Goal: Task Accomplishment & Management: Use online tool/utility

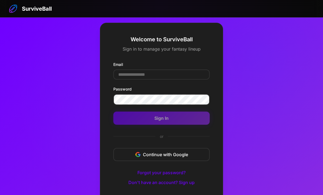
scroll to position [29, 0]
click at [135, 80] on input "Email" at bounding box center [161, 74] width 96 height 10
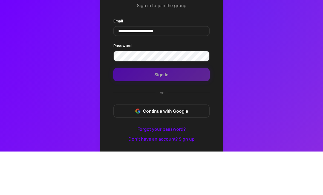
type input "**********"
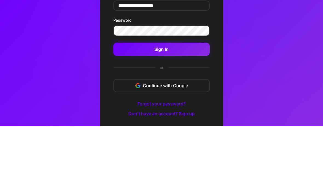
click at [146, 112] on button "Sign In" at bounding box center [161, 118] width 96 height 13
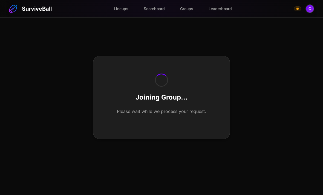
scroll to position [17, 0]
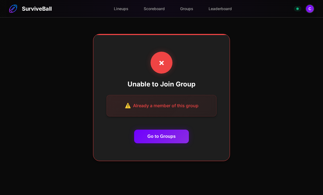
click at [150, 143] on button "Go to Groups" at bounding box center [161, 137] width 54 height 14
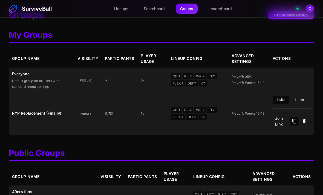
click at [40, 121] on td "RYP Replacement (Finally)" at bounding box center [41, 113] width 65 height 42
click at [120, 9] on link "Lineups" at bounding box center [120, 9] width 23 height 10
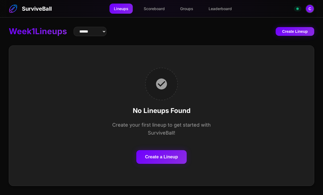
click at [153, 150] on button "Create a Lineup" at bounding box center [161, 157] width 50 height 14
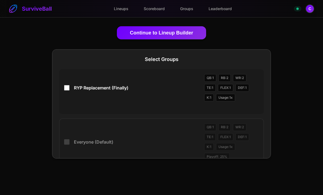
click at [151, 29] on button "Continue to Lineup Builder" at bounding box center [161, 32] width 89 height 13
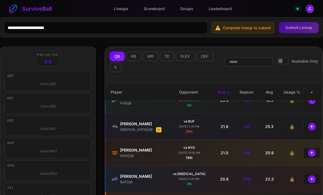
scroll to position [13, 0]
click at [311, 131] on button "+" at bounding box center [311, 127] width 8 height 8
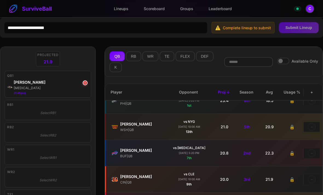
click at [135, 57] on button "RB" at bounding box center [133, 56] width 15 height 10
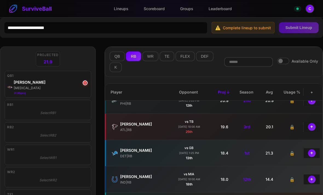
click at [310, 125] on button "+" at bounding box center [311, 127] width 8 height 8
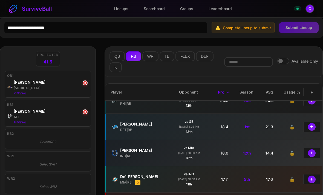
click at [310, 129] on button "+" at bounding box center [311, 127] width 8 height 8
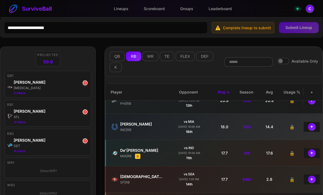
click at [152, 54] on button "WR" at bounding box center [150, 56] width 16 height 10
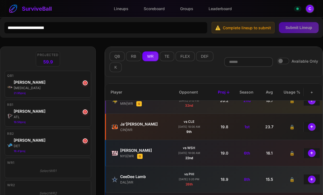
click at [310, 129] on button "+" at bounding box center [311, 127] width 8 height 8
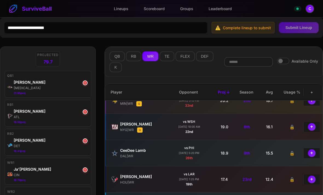
click at [310, 128] on button "+" at bounding box center [311, 127] width 8 height 8
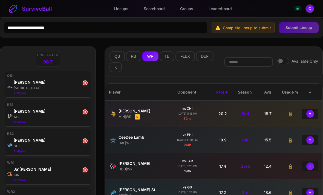
scroll to position [0, 2]
click at [309, 116] on button "+" at bounding box center [310, 114] width 8 height 8
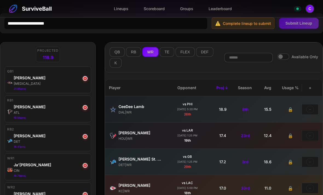
scroll to position [0, 0]
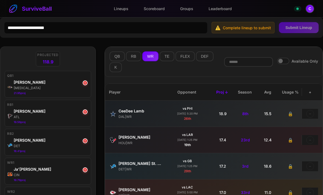
click at [164, 58] on button "TE" at bounding box center [166, 56] width 15 height 10
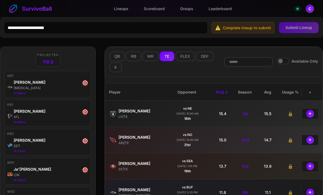
click at [308, 116] on button "+" at bounding box center [310, 114] width 8 height 8
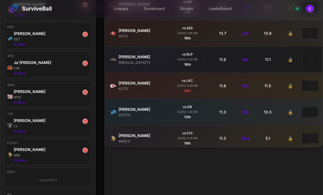
scroll to position [109, 0]
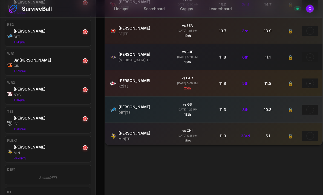
click at [26, 174] on div "Select DEF1" at bounding box center [47, 177] width 81 height 9
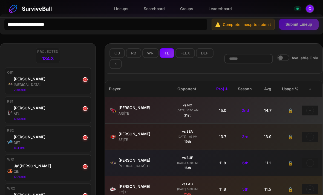
scroll to position [0, 0]
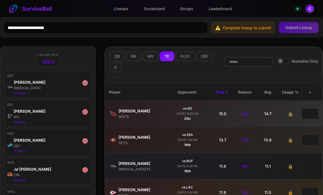
click at [202, 56] on button "DEF" at bounding box center [204, 56] width 17 height 10
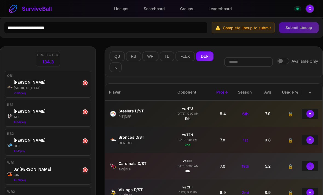
click at [309, 142] on button "+" at bounding box center [310, 140] width 8 height 8
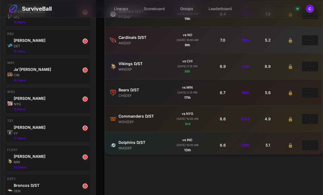
scroll to position [116, 0]
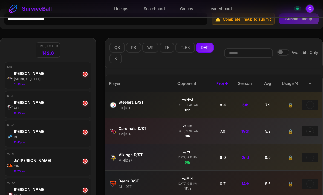
scroll to position [0, 0]
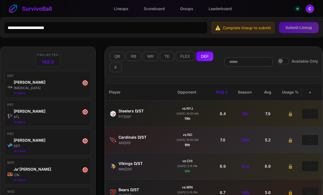
click at [116, 70] on button "K" at bounding box center [115, 67] width 12 height 10
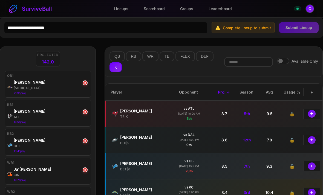
click at [312, 117] on button "+" at bounding box center [311, 114] width 8 height 8
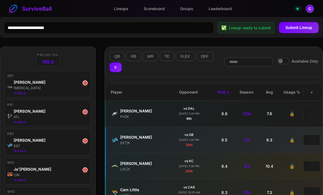
click at [295, 32] on button "Submit Lineup" at bounding box center [299, 27] width 40 height 11
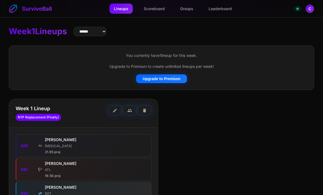
click at [190, 11] on link "Groups" at bounding box center [186, 9] width 22 height 10
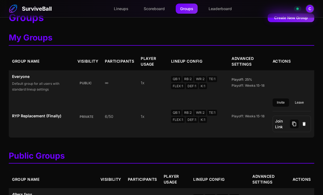
scroll to position [15, 0]
click at [223, 11] on link "Leaderboard" at bounding box center [220, 9] width 32 height 10
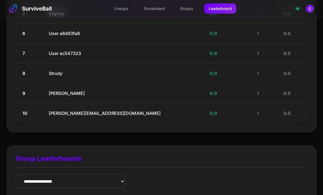
scroll to position [199, 0]
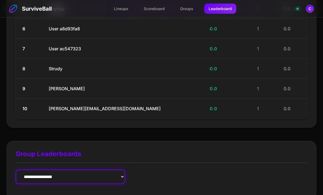
click at [42, 175] on select "**********" at bounding box center [70, 176] width 109 height 14
select select "**********"
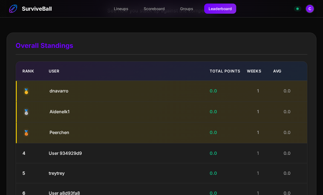
scroll to position [33, 0]
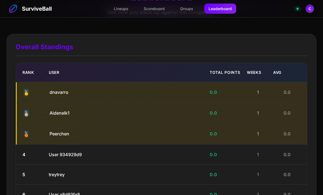
click at [120, 7] on link "Lineups" at bounding box center [120, 9] width 23 height 10
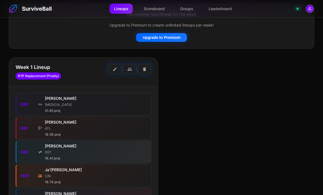
click at [113, 70] on span "edit" at bounding box center [114, 69] width 5 height 5
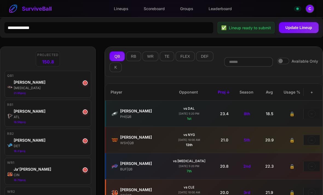
click at [85, 81] on button "×" at bounding box center [85, 82] width 5 height 5
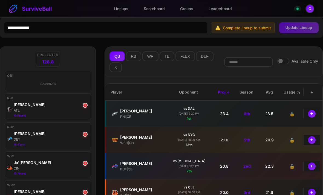
click at [86, 107] on button "×" at bounding box center [85, 105] width 5 height 5
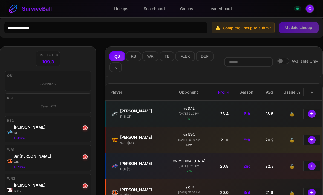
click at [84, 128] on button "×" at bounding box center [85, 127] width 5 height 5
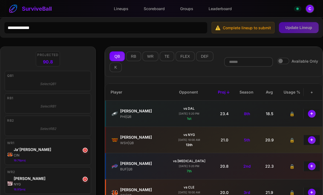
click at [86, 152] on button "×" at bounding box center [85, 150] width 5 height 5
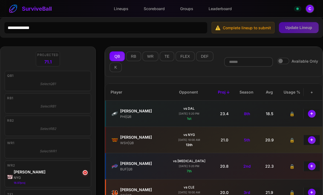
click at [86, 173] on button "×" at bounding box center [85, 172] width 5 height 5
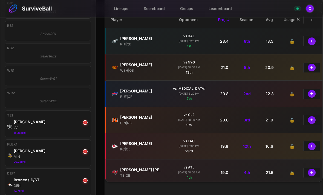
scroll to position [86, 0]
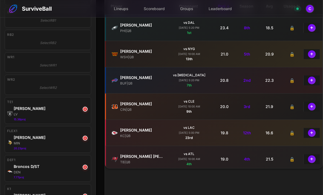
click at [84, 113] on div "LV" at bounding box center [51, 114] width 75 height 5
click at [85, 138] on button "×" at bounding box center [85, 138] width 5 height 5
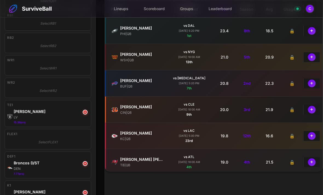
click at [86, 110] on button "×" at bounding box center [85, 112] width 5 height 5
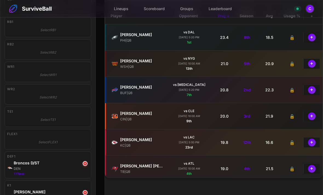
click at [85, 166] on button "×" at bounding box center [85, 163] width 5 height 5
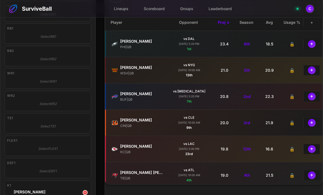
click at [84, 195] on button "×" at bounding box center [85, 192] width 5 height 5
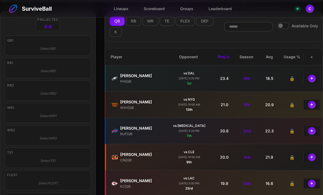
scroll to position [0, 0]
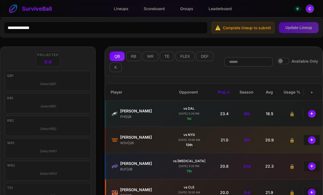
click at [121, 10] on link "Lineups" at bounding box center [120, 9] width 23 height 10
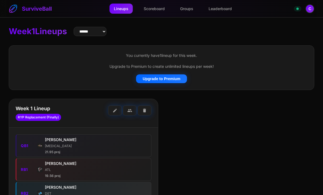
click at [118, 110] on button "edit" at bounding box center [115, 110] width 14 height 10
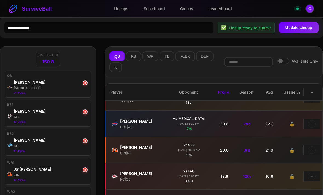
scroll to position [42, 1]
click at [126, 124] on div "[PERSON_NAME]" at bounding box center [141, 121] width 44 height 6
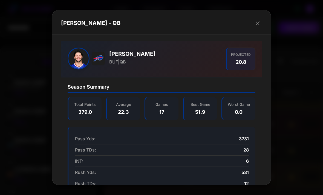
click at [261, 19] on button "button" at bounding box center [257, 23] width 9 height 9
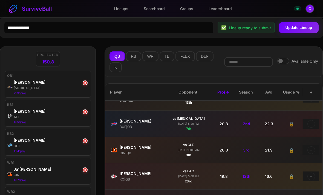
click at [83, 87] on div "[MEDICAL_DATA]" at bounding box center [51, 88] width 75 height 5
click at [87, 81] on div "×" at bounding box center [85, 82] width 5 height 5
click at [87, 81] on button "×" at bounding box center [85, 82] width 5 height 5
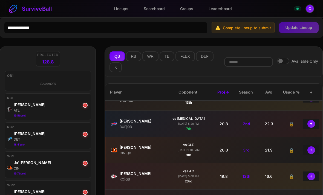
click at [309, 124] on button "+" at bounding box center [311, 124] width 8 height 8
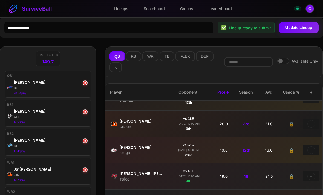
click at [294, 27] on button "Update Lineup" at bounding box center [299, 27] width 40 height 11
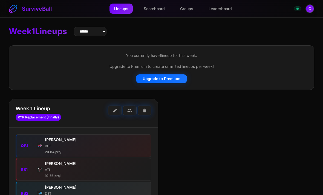
click at [310, 12] on button "C" at bounding box center [309, 8] width 9 height 9
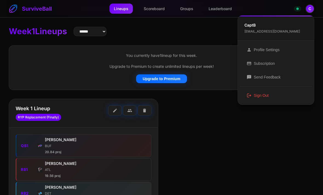
click at [258, 97] on button "logout Sign Out" at bounding box center [276, 96] width 72 height 14
